Goal: Task Accomplishment & Management: Manage account settings

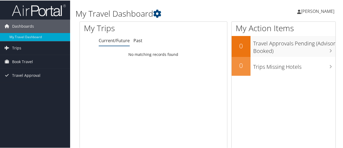
click at [316, 12] on span "[PERSON_NAME]" at bounding box center [317, 11] width 33 height 6
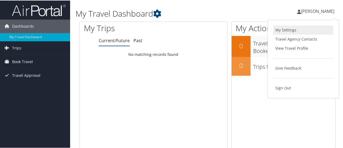
click at [287, 30] on link "My Settings" at bounding box center [303, 29] width 60 height 9
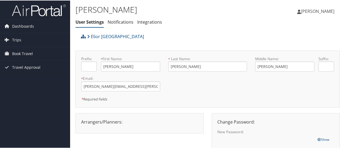
click at [313, 11] on span "[PERSON_NAME]" at bounding box center [317, 11] width 33 height 6
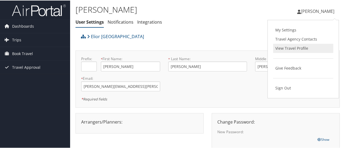
click at [287, 46] on link "View Travel Profile" at bounding box center [303, 47] width 60 height 9
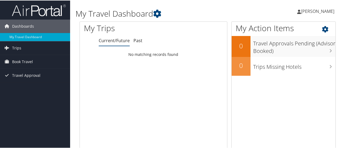
click at [323, 28] on icon at bounding box center [330, 27] width 16 height 9
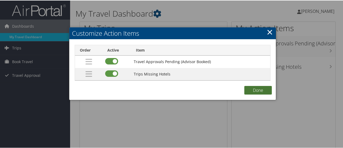
click at [257, 88] on button "Done" at bounding box center [257, 90] width 27 height 9
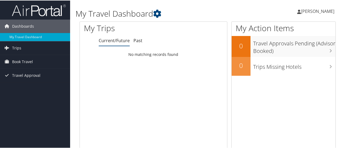
click at [310, 11] on span "[PERSON_NAME]" at bounding box center [317, 11] width 33 height 6
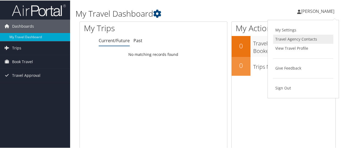
click at [299, 38] on link "Travel Agency Contacts" at bounding box center [303, 38] width 60 height 9
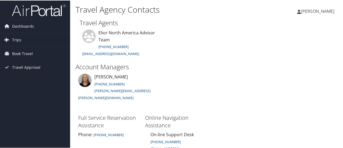
click at [318, 11] on span "[PERSON_NAME]" at bounding box center [317, 11] width 33 height 6
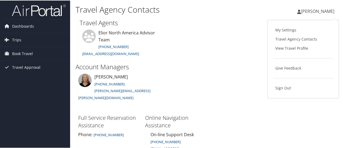
click at [285, 29] on link "My Settings" at bounding box center [303, 29] width 60 height 9
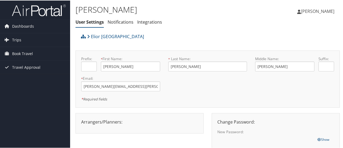
click at [317, 11] on span "[PERSON_NAME]" at bounding box center [317, 11] width 33 height 6
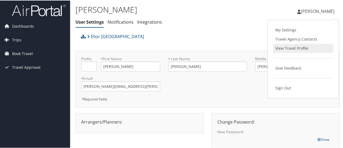
click at [286, 46] on link "View Travel Profile" at bounding box center [303, 47] width 60 height 9
